Goal: Browse casually

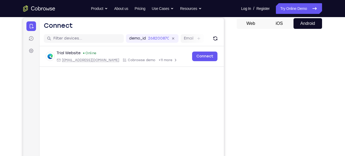
scroll to position [49, 0]
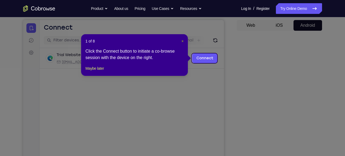
click at [182, 42] on span "×" at bounding box center [183, 41] width 2 height 4
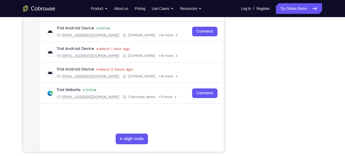
scroll to position [99, 0]
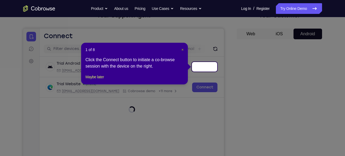
drag, startPoint x: 183, startPoint y: 50, endPoint x: 196, endPoint y: 29, distance: 25.3
click at [183, 50] on span "×" at bounding box center [183, 50] width 2 height 4
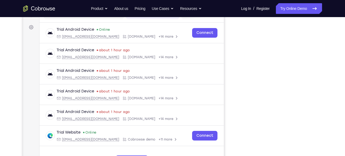
scroll to position [91, 0]
